Goal: Transaction & Acquisition: Purchase product/service

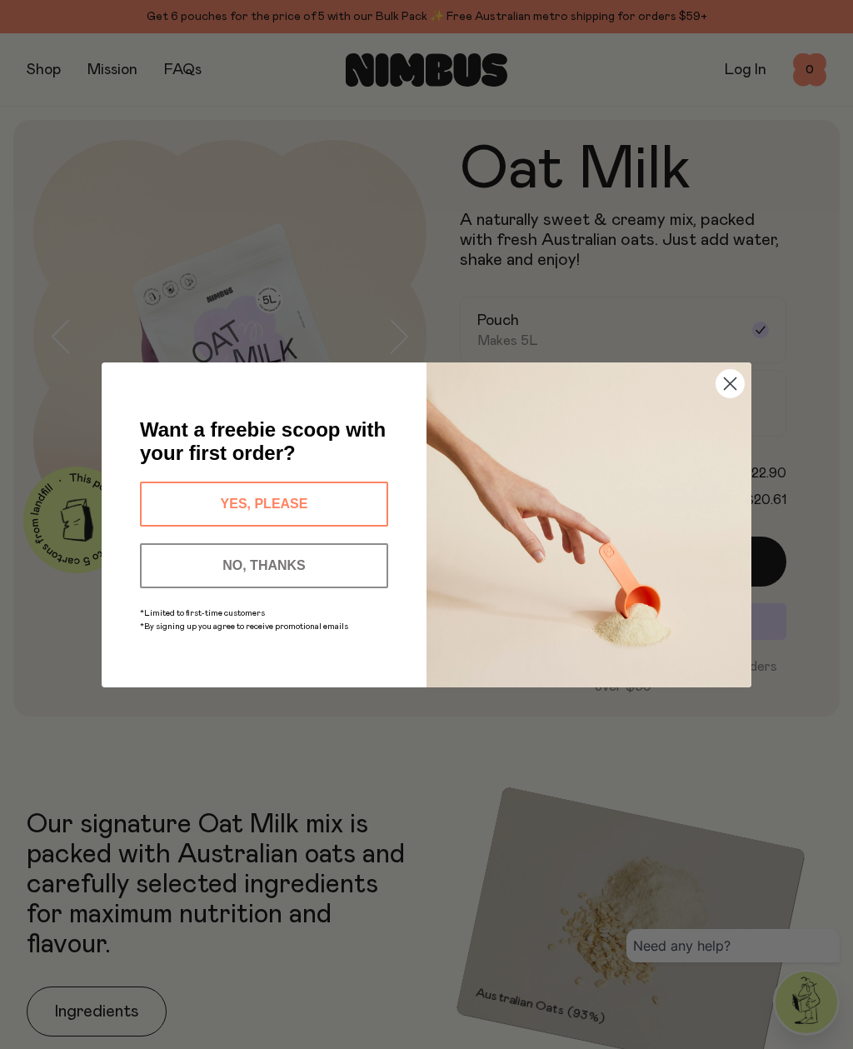
click at [279, 505] on button "YES, PLEASE" at bounding box center [264, 504] width 248 height 45
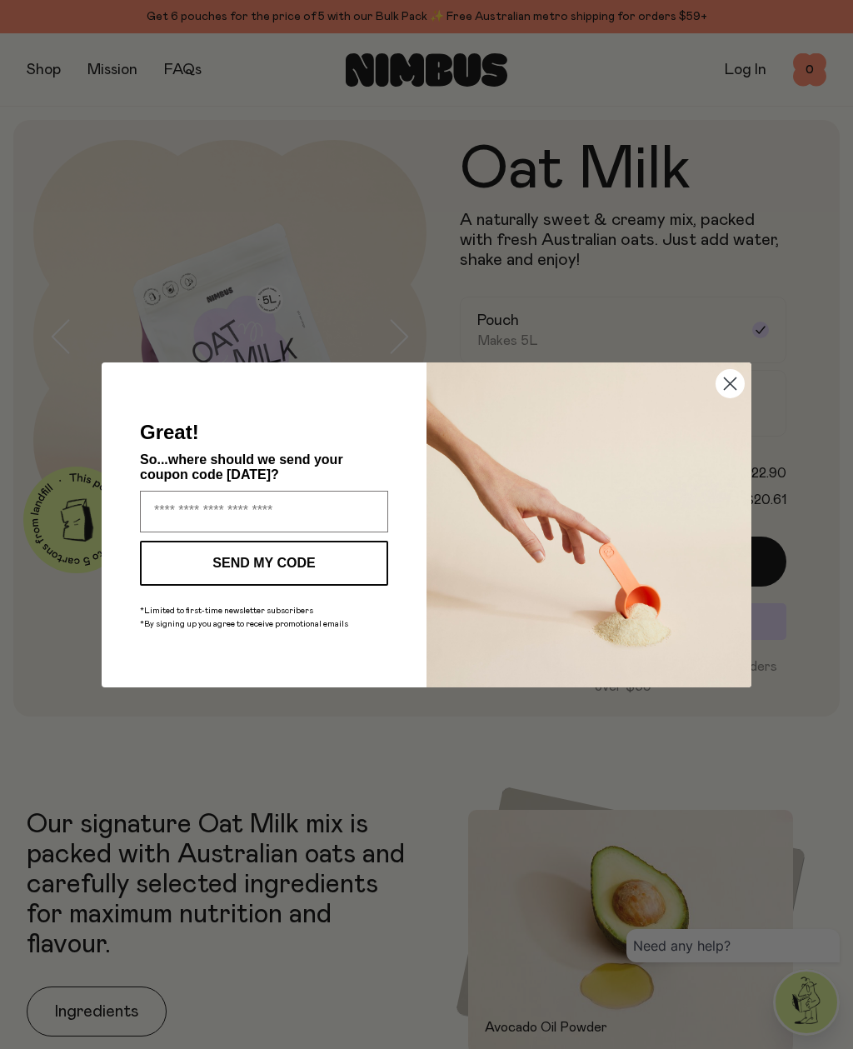
click at [729, 390] on circle "Close dialog" at bounding box center [731, 383] width 28 height 28
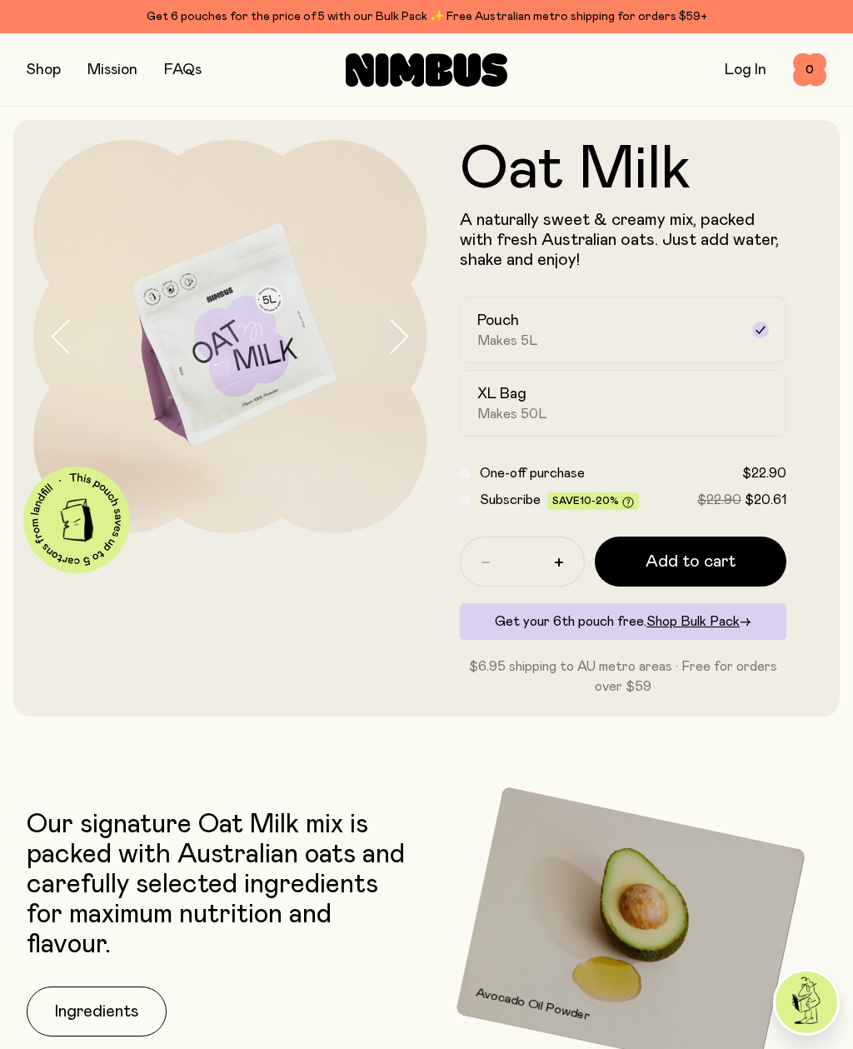
click at [43, 69] on button "button" at bounding box center [44, 69] width 34 height 23
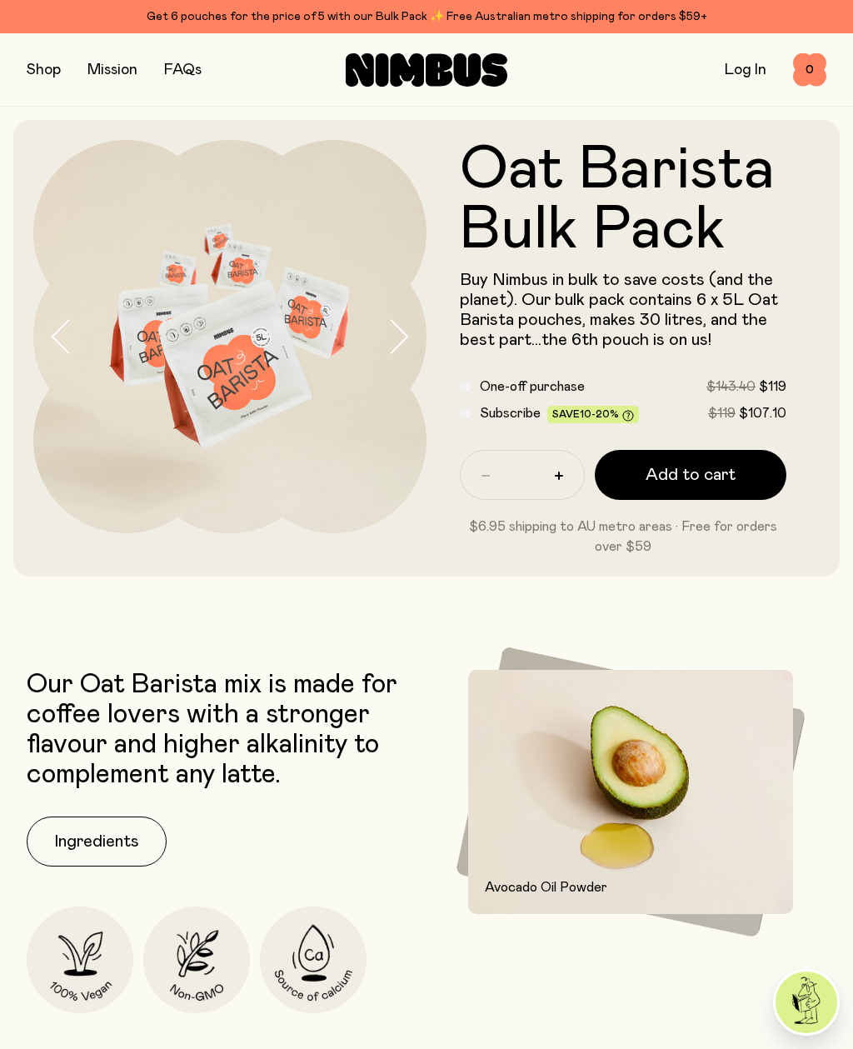
click at [720, 473] on span "Add to cart" at bounding box center [691, 474] width 90 height 23
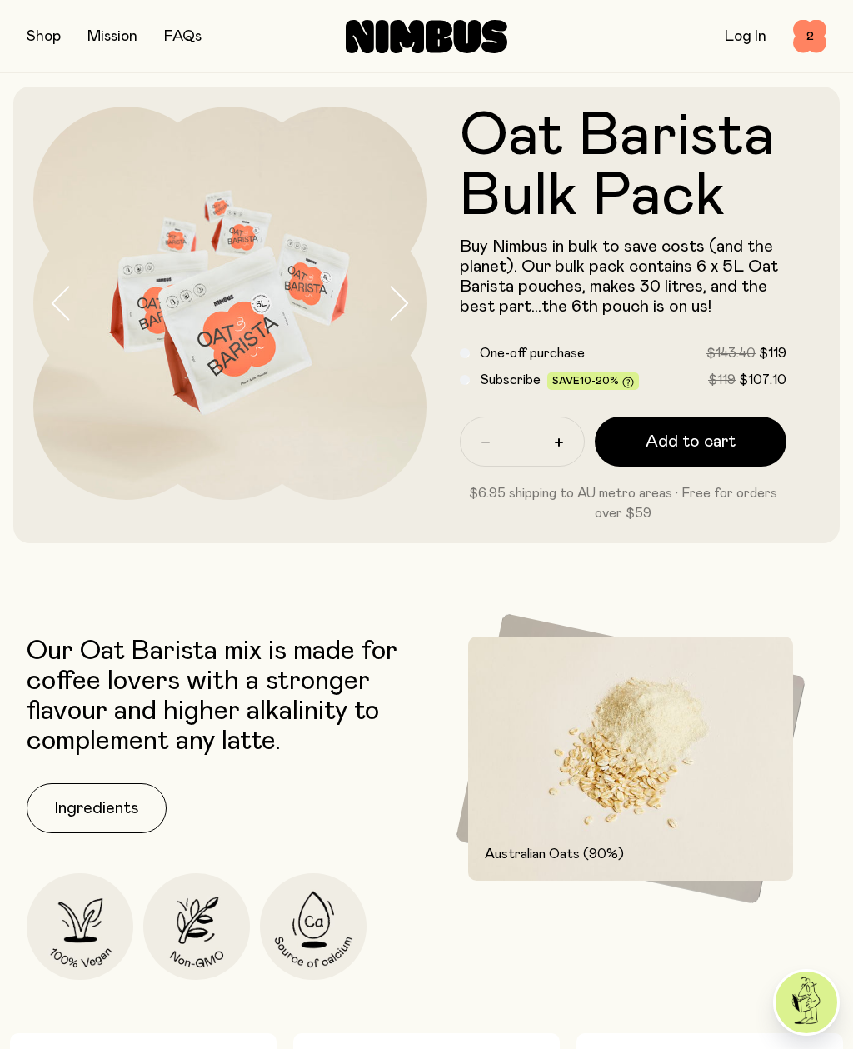
click at [814, 31] on span "2" at bounding box center [809, 36] width 33 height 33
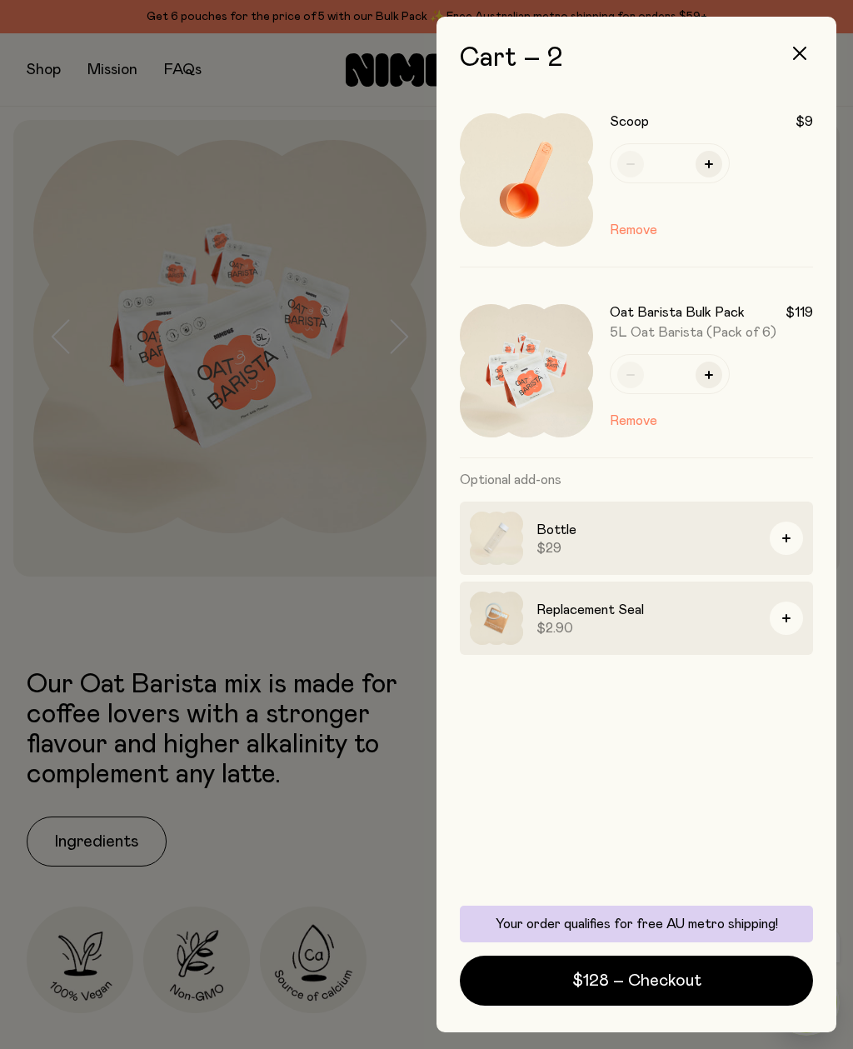
click at [709, 165] on icon "button" at bounding box center [709, 164] width 8 height 8
click at [637, 160] on button "button" at bounding box center [631, 164] width 27 height 27
type input "*"
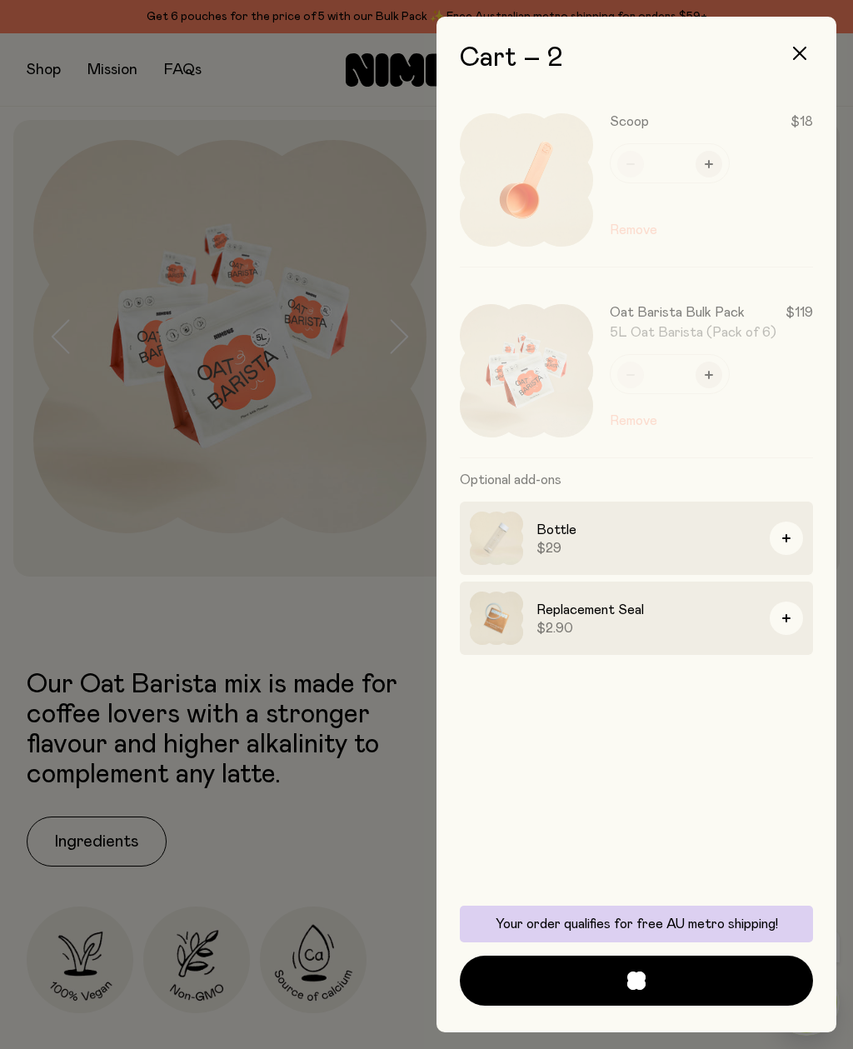
click at [638, 159] on div at bounding box center [645, 179] width 337 height 173
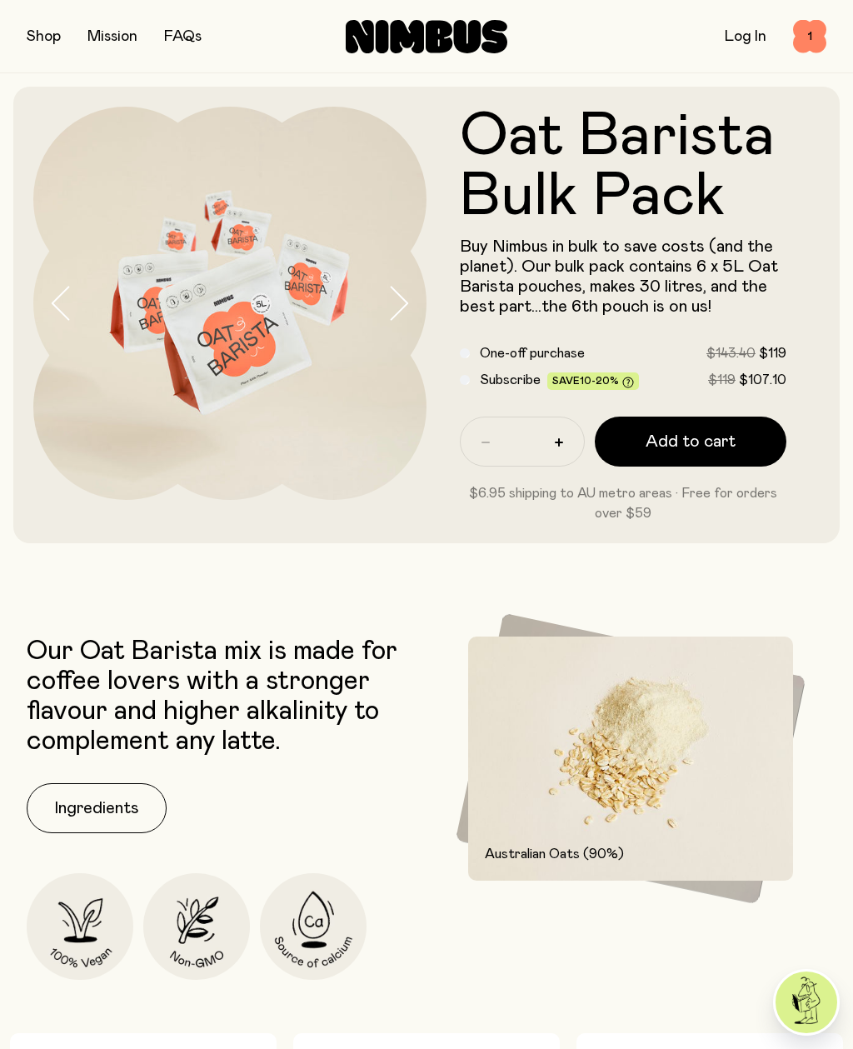
click at [810, 33] on span "1" at bounding box center [809, 36] width 33 height 33
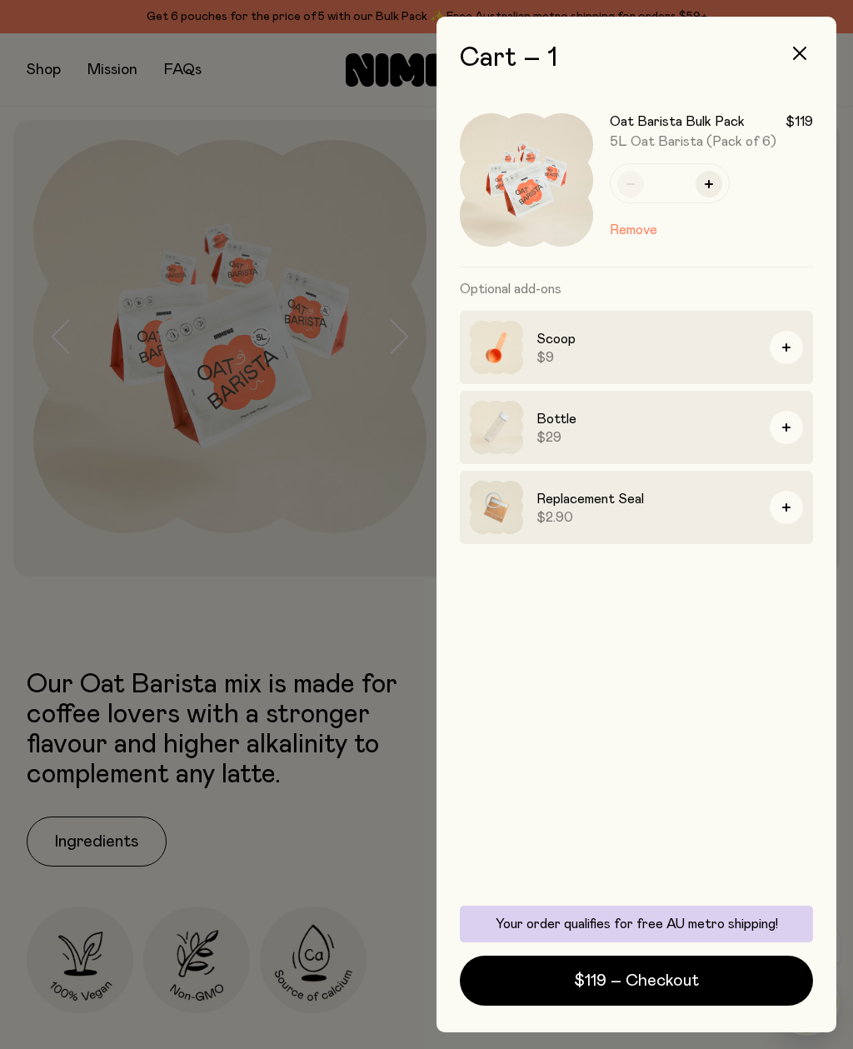
click at [311, 643] on div at bounding box center [426, 524] width 853 height 1049
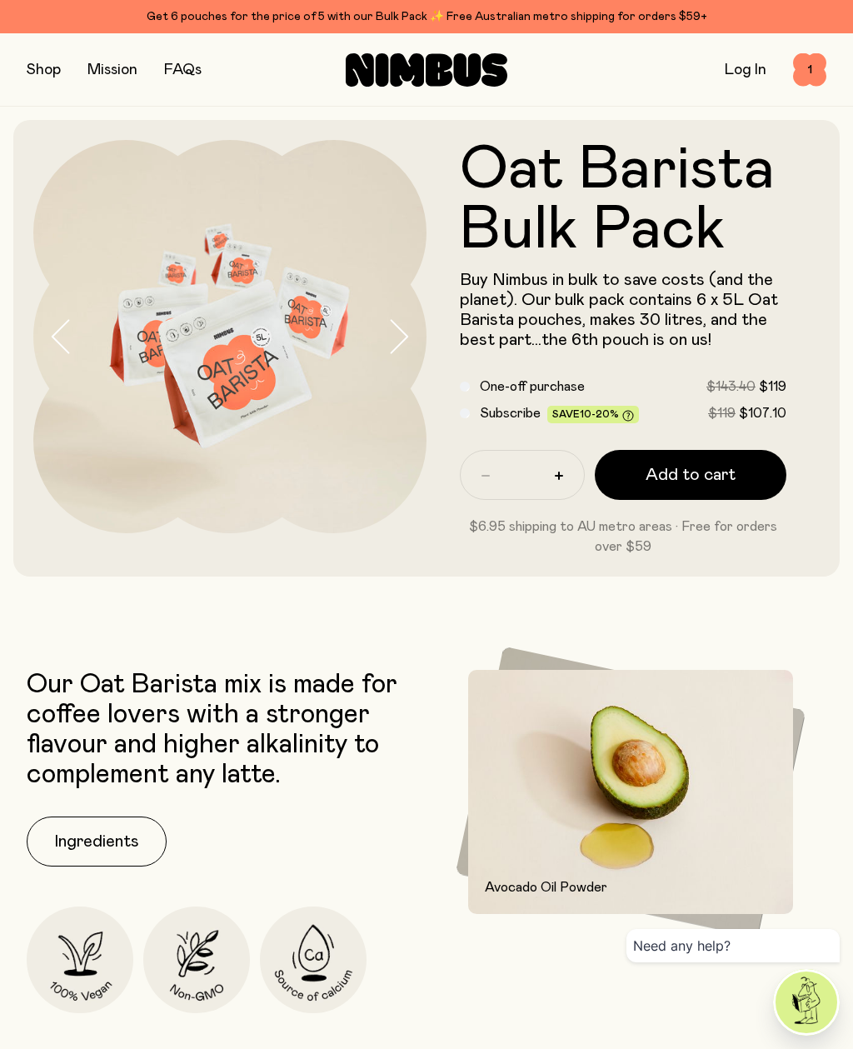
click at [631, 15] on div "Get 6 pouches for the price of 5 with our Bulk Pack ✨ Free Australian metro shi…" at bounding box center [427, 17] width 800 height 20
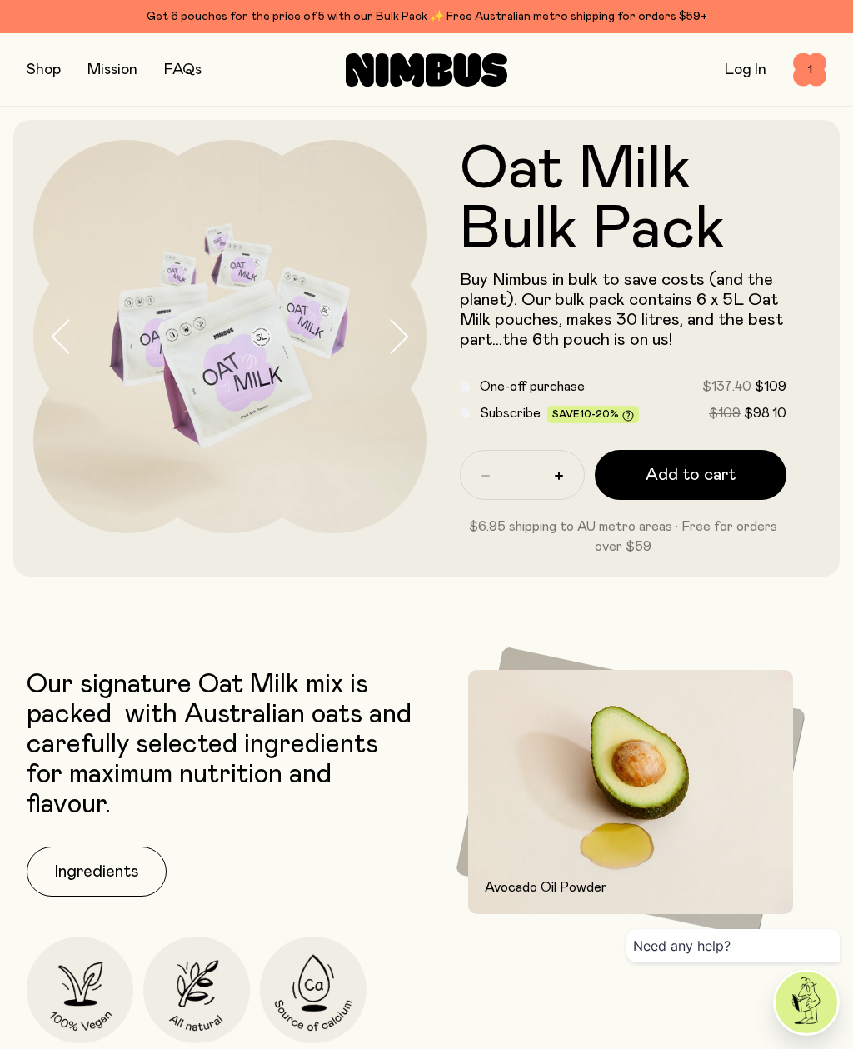
click at [183, 69] on link "FAQs" at bounding box center [183, 70] width 38 height 15
